Goal: Find specific page/section: Find specific page/section

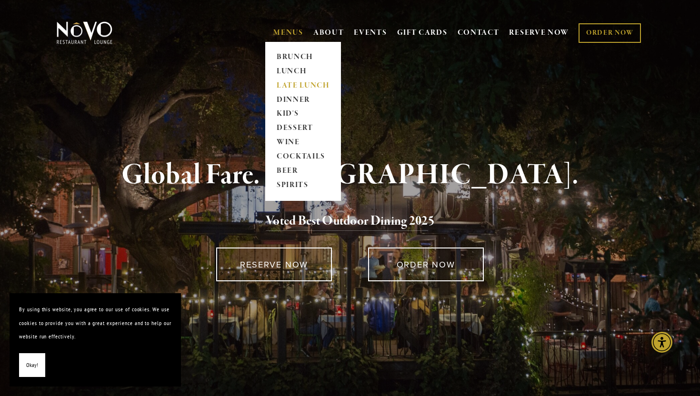
click at [291, 87] on link "LATE LUNCH" at bounding box center [303, 86] width 60 height 14
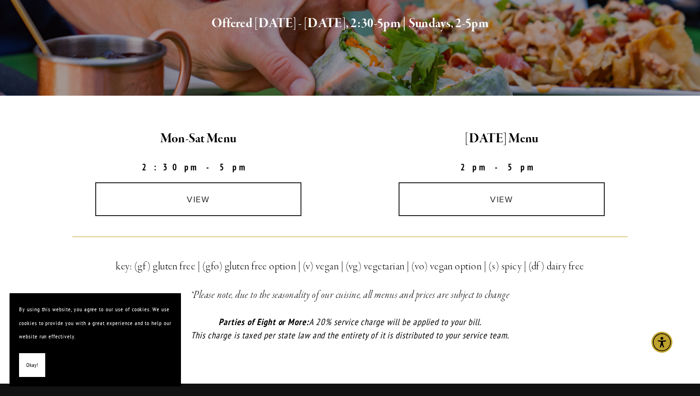
scroll to position [198, 0]
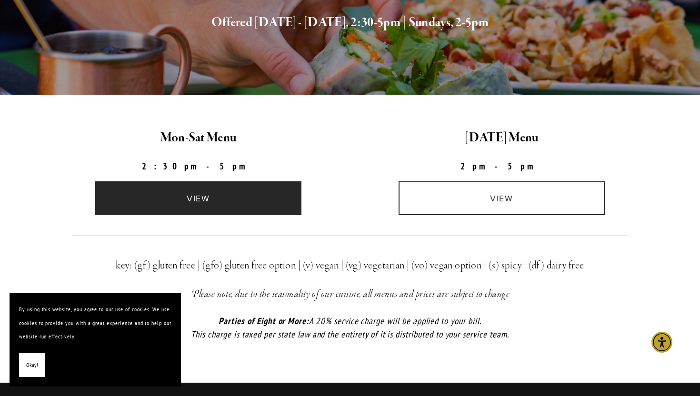
click at [255, 203] on link "view" at bounding box center [198, 198] width 207 height 34
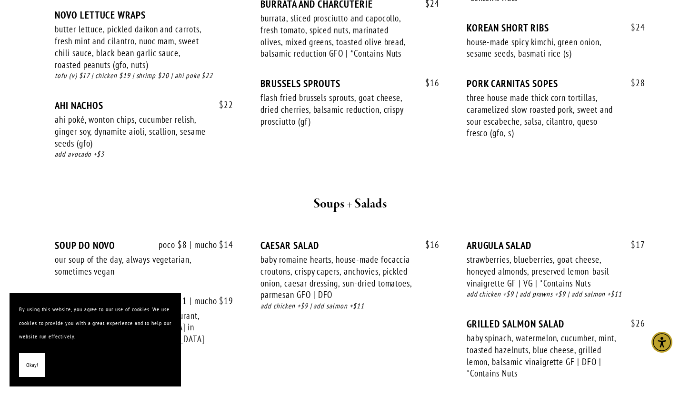
scroll to position [774, 0]
